Goal: Transaction & Acquisition: Purchase product/service

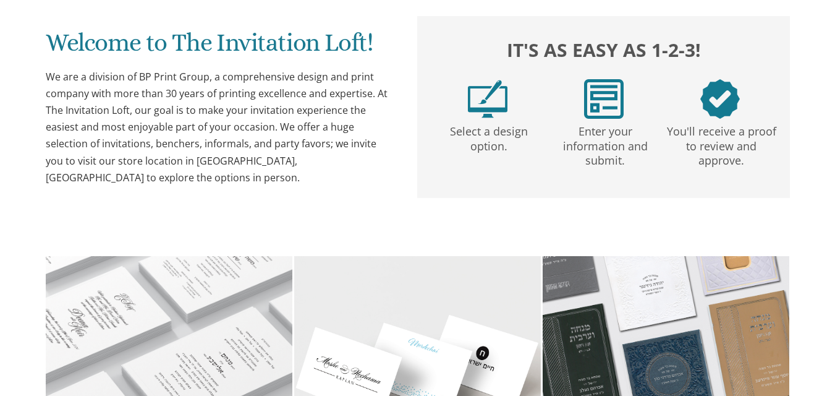
scroll to position [62, 0]
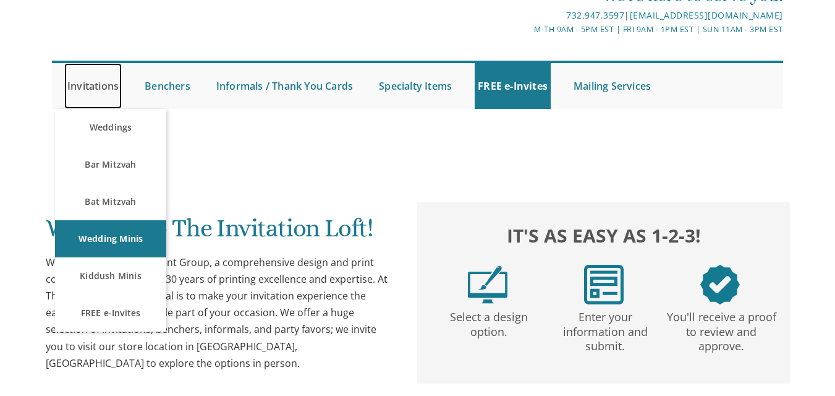
click at [96, 87] on link "Invitations" at bounding box center [92, 86] width 57 height 46
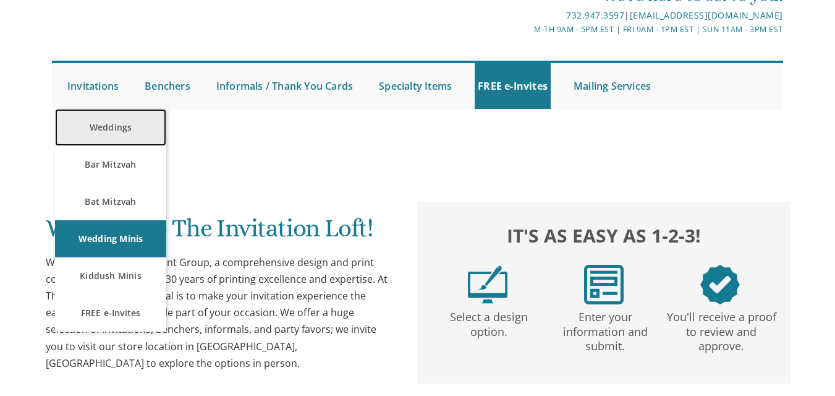
click at [122, 130] on link "Weddings" at bounding box center [110, 127] width 111 height 37
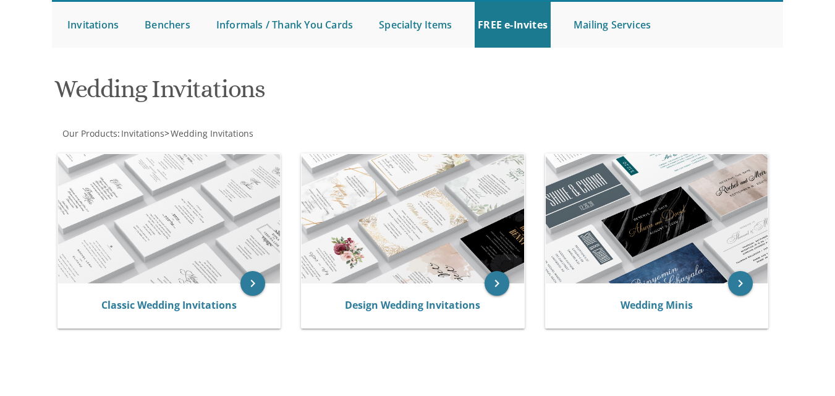
scroll to position [124, 0]
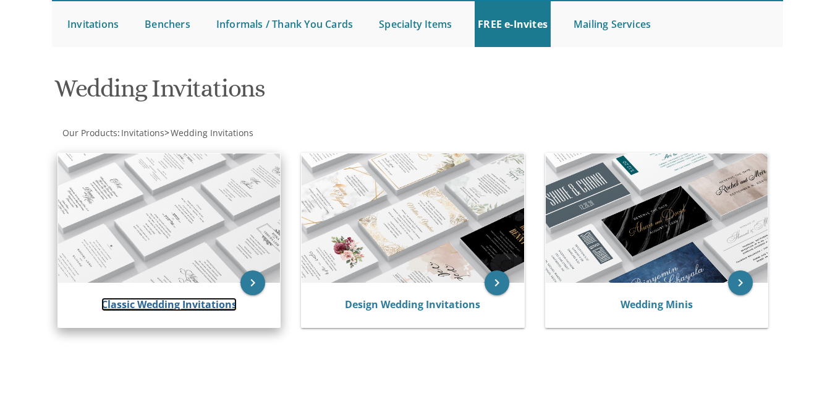
click at [193, 307] on link "Classic Wedding Invitations" at bounding box center [168, 304] width 135 height 14
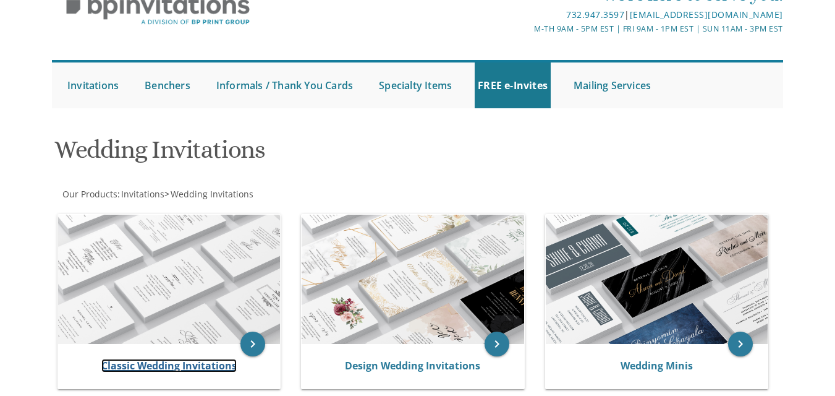
scroll to position [62, 0]
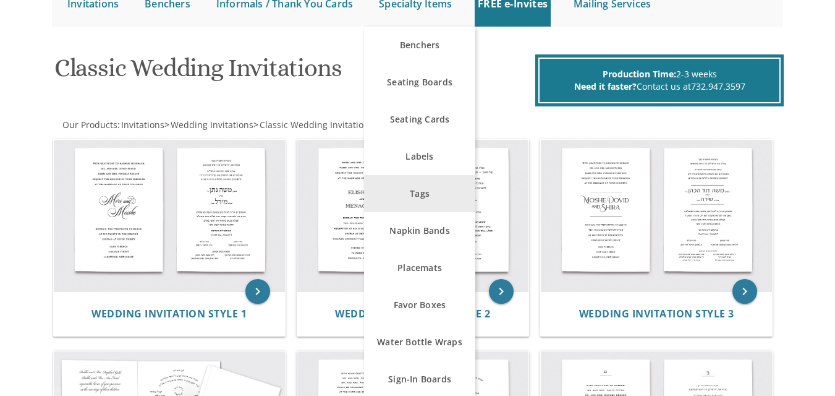
scroll to position [185, 0]
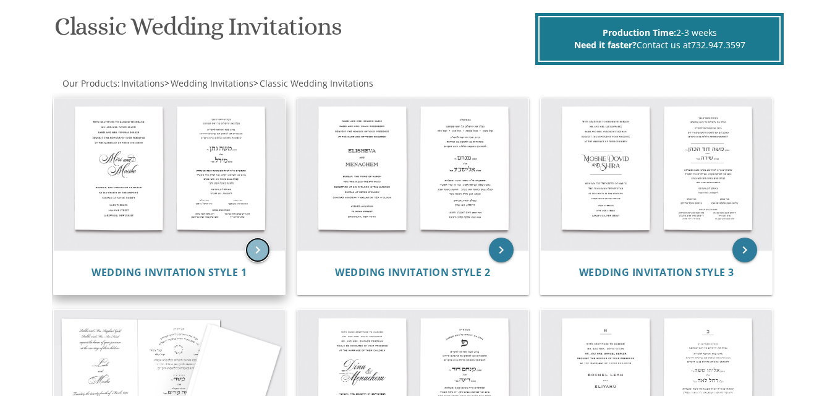
click at [257, 251] on icon "keyboard_arrow_right" at bounding box center [257, 249] width 25 height 25
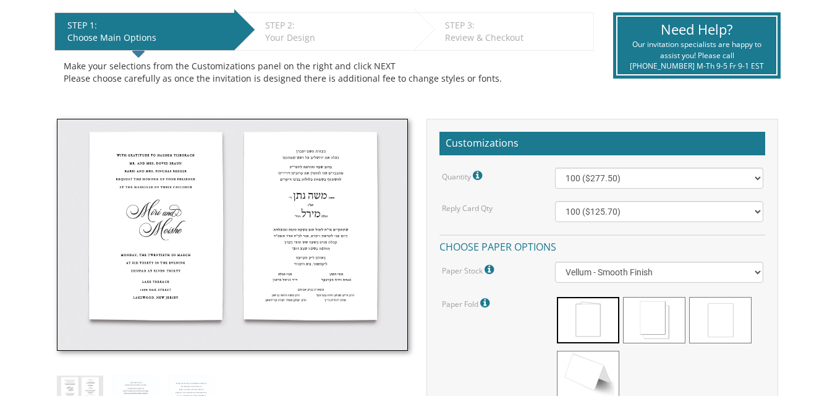
scroll to position [309, 0]
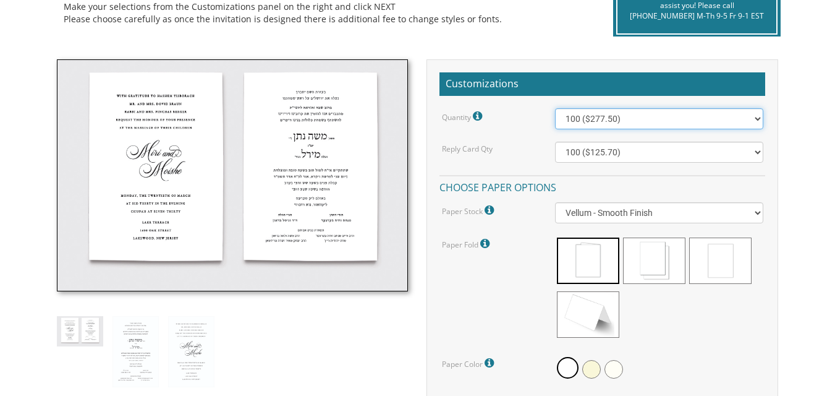
click at [753, 119] on select "100 ($277.50) 200 ($330.45) 300 ($380.65) 400 ($432.70) 500 ($482.10) 600 ($534…" at bounding box center [659, 118] width 208 height 21
select select "800"
click at [555, 108] on select "100 ($277.50) 200 ($330.45) 300 ($380.65) 400 ($432.70) 500 ($482.10) 600 ($534…" at bounding box center [659, 118] width 208 height 21
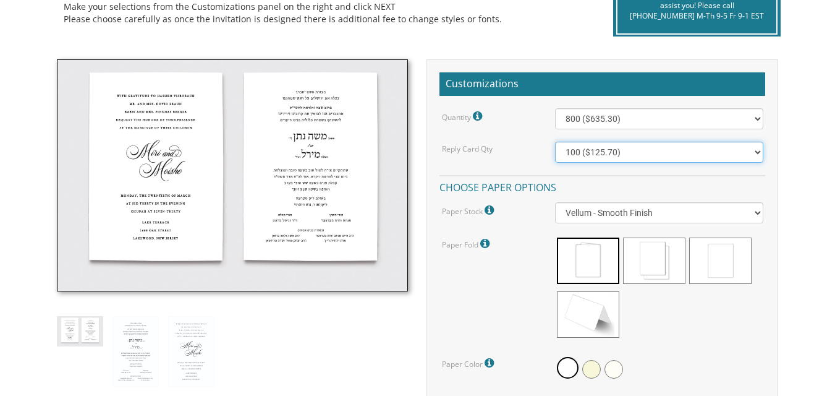
click at [754, 148] on select "100 ($125.70) 200 ($150.60) 300 ($177.95) 400 ($270.70) 500 ($225.30) 600 ($249…" at bounding box center [659, 152] width 208 height 21
select select "600"
click at [555, 142] on select "100 ($125.70) 200 ($150.60) 300 ($177.95) 400 ($270.70) 500 ($225.30) 600 ($249…" at bounding box center [659, 152] width 208 height 21
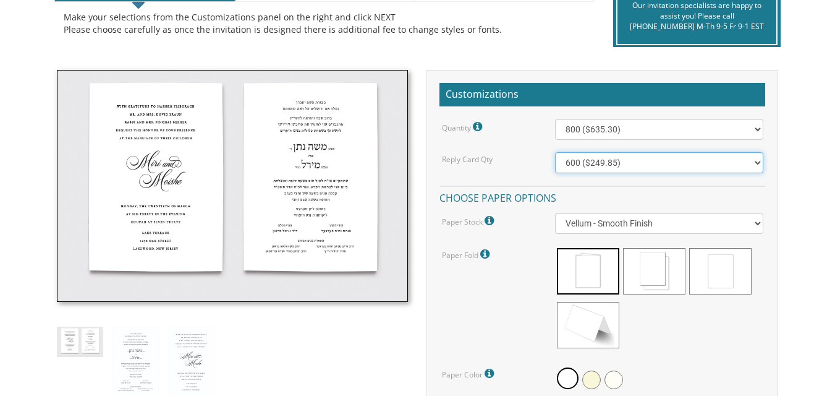
scroll to position [247, 0]
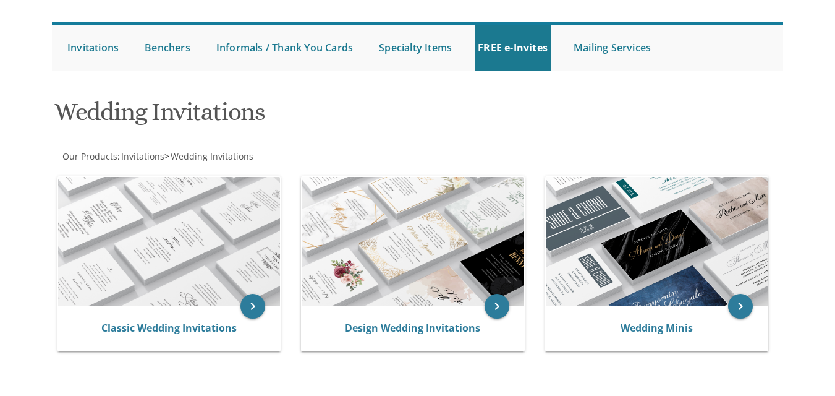
scroll to position [121, 0]
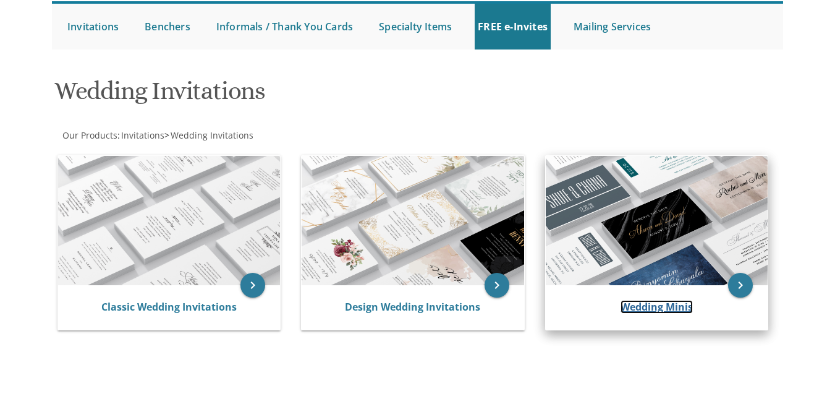
click at [656, 303] on link "Wedding Minis" at bounding box center [656, 307] width 72 height 14
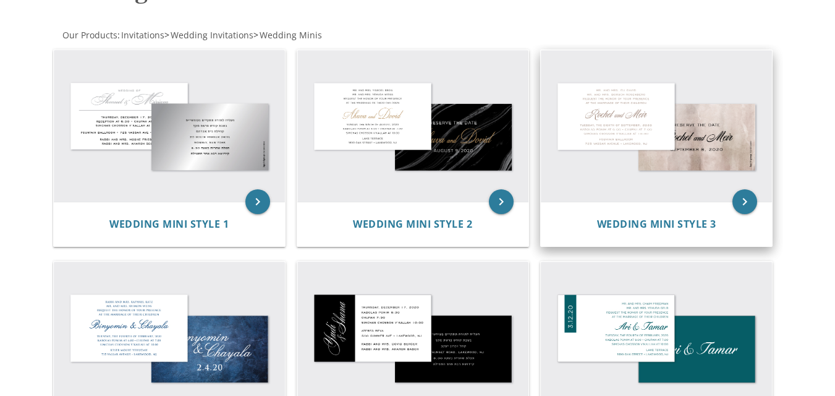
scroll to position [247, 0]
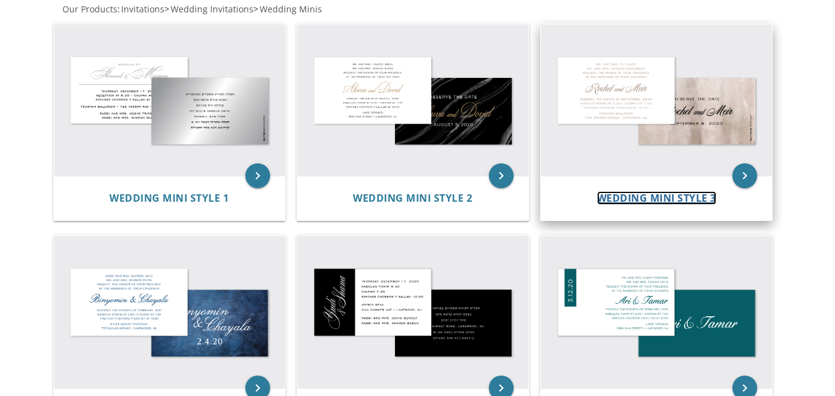
click at [679, 201] on span "Wedding Mini Style 3" at bounding box center [656, 198] width 119 height 14
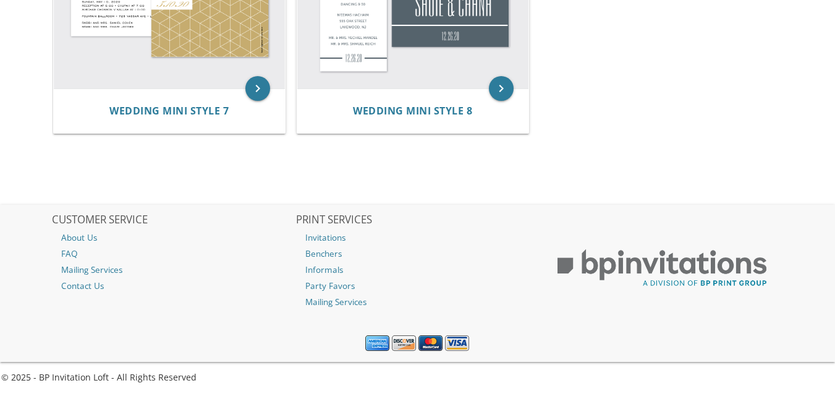
scroll to position [510, 0]
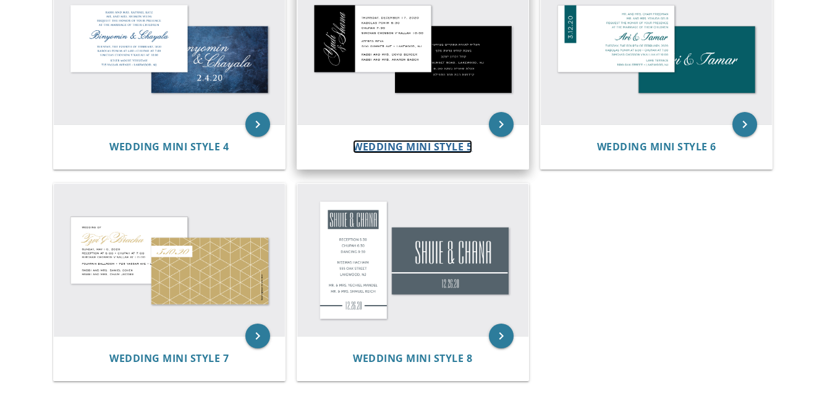
click at [430, 141] on span "Wedding Mini Style 5" at bounding box center [412, 147] width 119 height 14
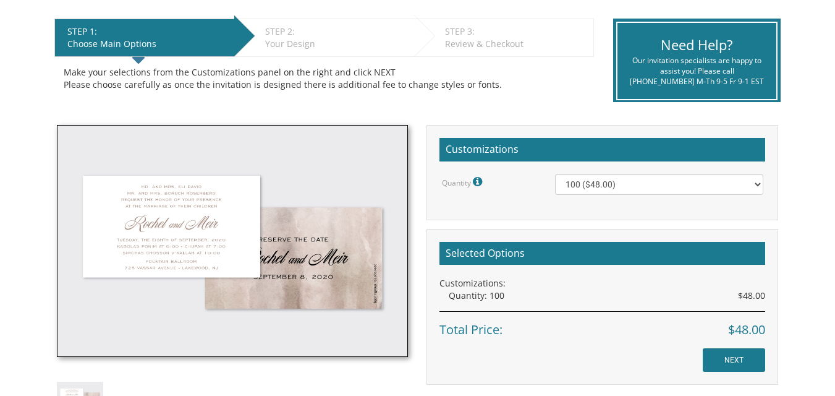
scroll to position [309, 0]
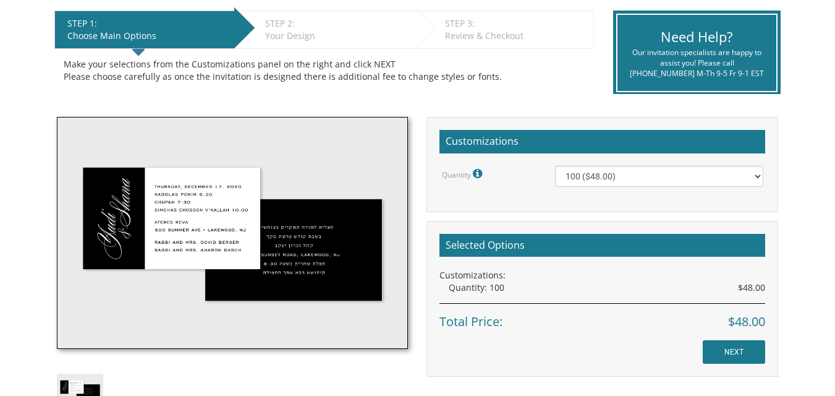
scroll to position [309, 0]
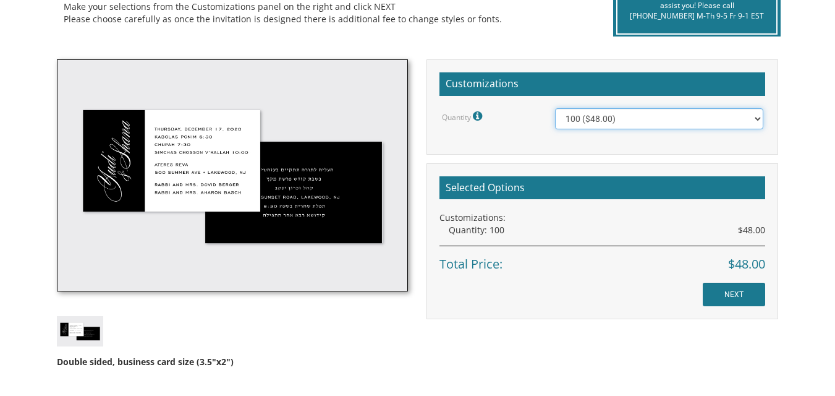
click at [753, 117] on select "100 ($48.00) 150 ($54.00) 200 ($60.00) 250 ($66.00) 300 ($72.00) 350 ($78.00) 4…" at bounding box center [659, 118] width 208 height 21
select select "300"
click at [555, 108] on select "100 ($48.00) 150 ($54.00) 200 ($60.00) 250 ($66.00) 300 ($72.00) 350 ($78.00) 4…" at bounding box center [659, 118] width 208 height 21
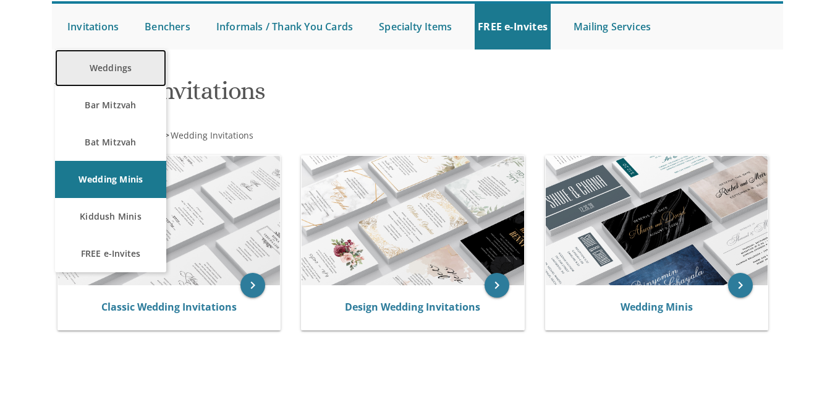
click at [122, 70] on link "Weddings" at bounding box center [110, 67] width 111 height 37
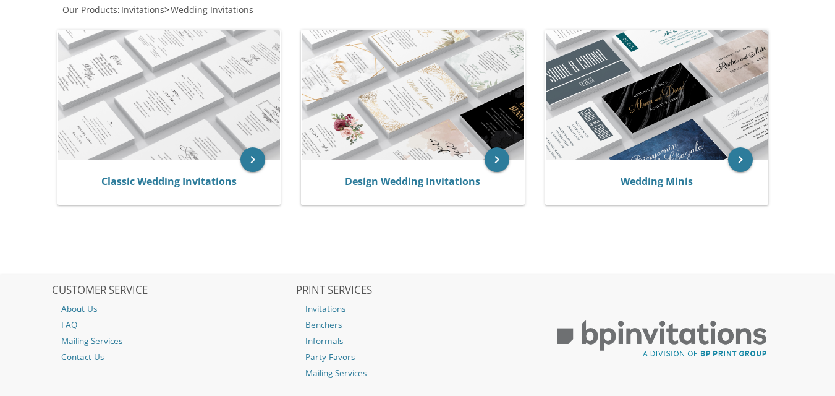
scroll to position [247, 0]
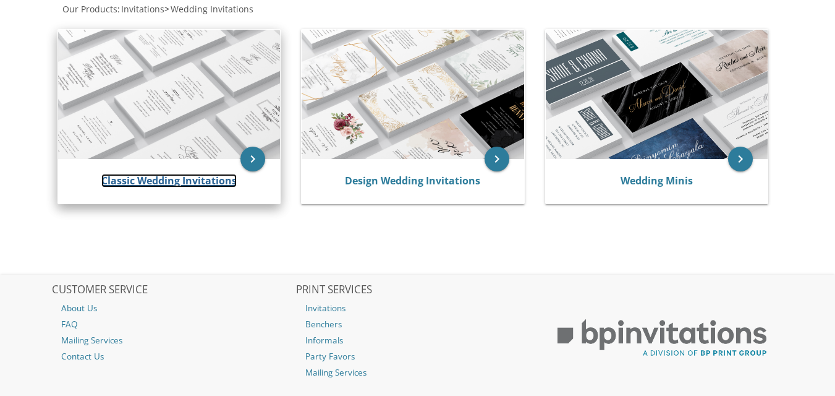
click at [211, 181] on link "Classic Wedding Invitations" at bounding box center [168, 181] width 135 height 14
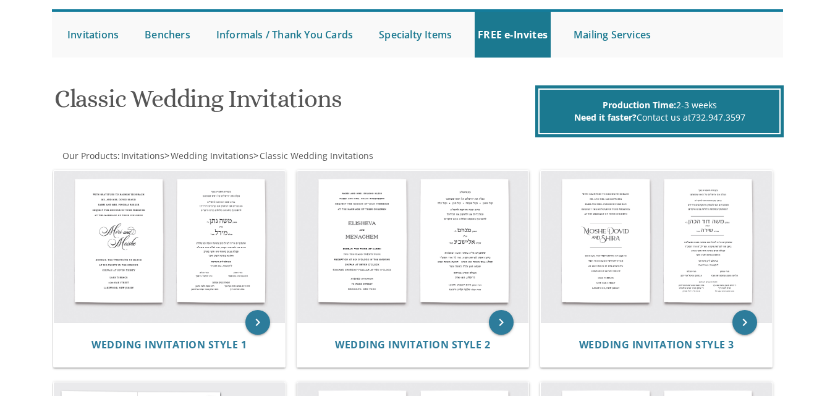
scroll to position [247, 0]
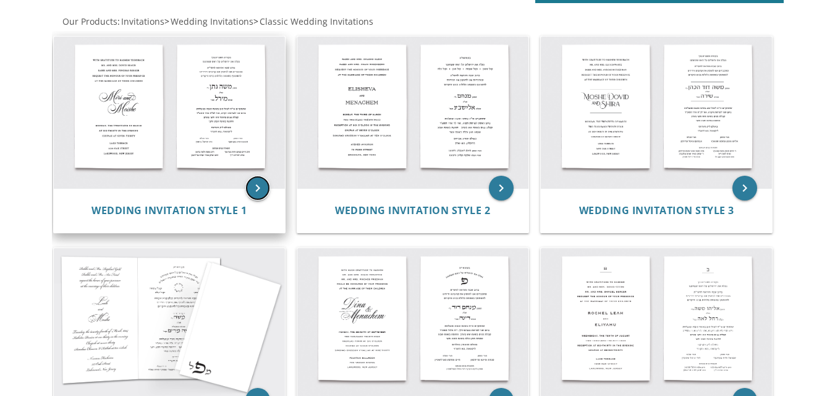
click at [250, 186] on icon "keyboard_arrow_right" at bounding box center [257, 188] width 25 height 25
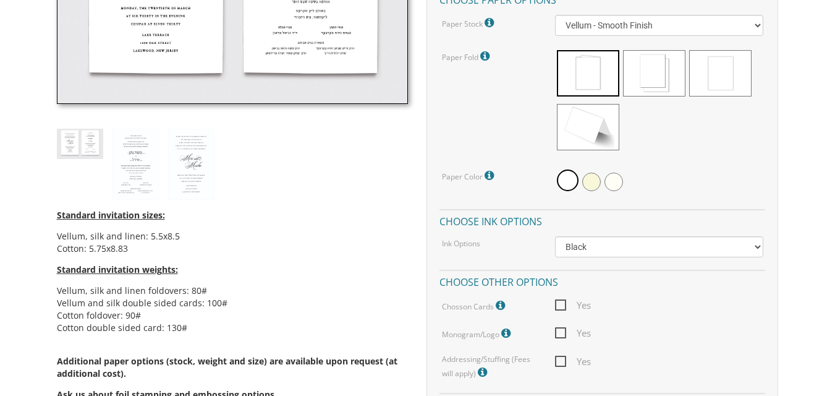
scroll to position [494, 0]
